Goal: Task Accomplishment & Management: Use online tool/utility

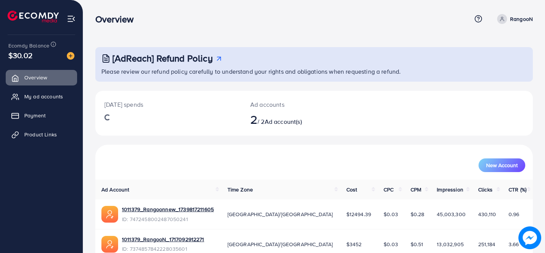
click at [281, 43] on div "[AdReach] Refund Policy Please review our refund policy carefully to understand…" at bounding box center [314, 146] width 462 height 292
click at [30, 116] on span "Payment" at bounding box center [36, 116] width 21 height 8
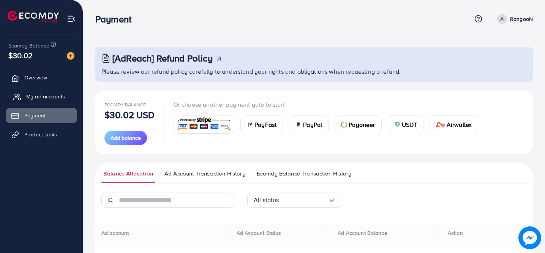
click at [52, 94] on span "My ad accounts" at bounding box center [45, 97] width 39 height 8
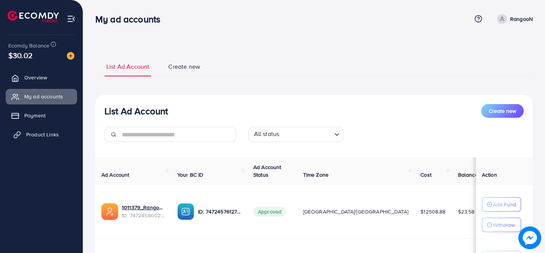
click at [25, 138] on link "Product Links" at bounding box center [41, 134] width 71 height 15
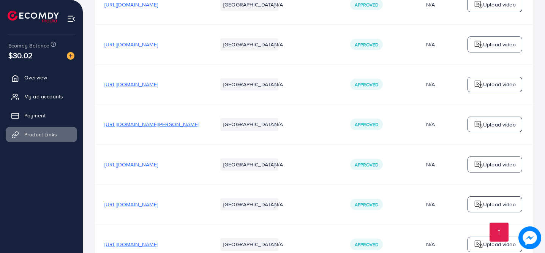
scroll to position [1107, 0]
click at [155, 45] on span "[URL][DOMAIN_NAME]" at bounding box center [132, 45] width 54 height 8
click at [158, 87] on span "[URL][DOMAIN_NAME]" at bounding box center [132, 85] width 54 height 8
click at [178, 127] on span "[URL][DOMAIN_NAME][PERSON_NAME]" at bounding box center [152, 125] width 95 height 8
